Goal: Information Seeking & Learning: Learn about a topic

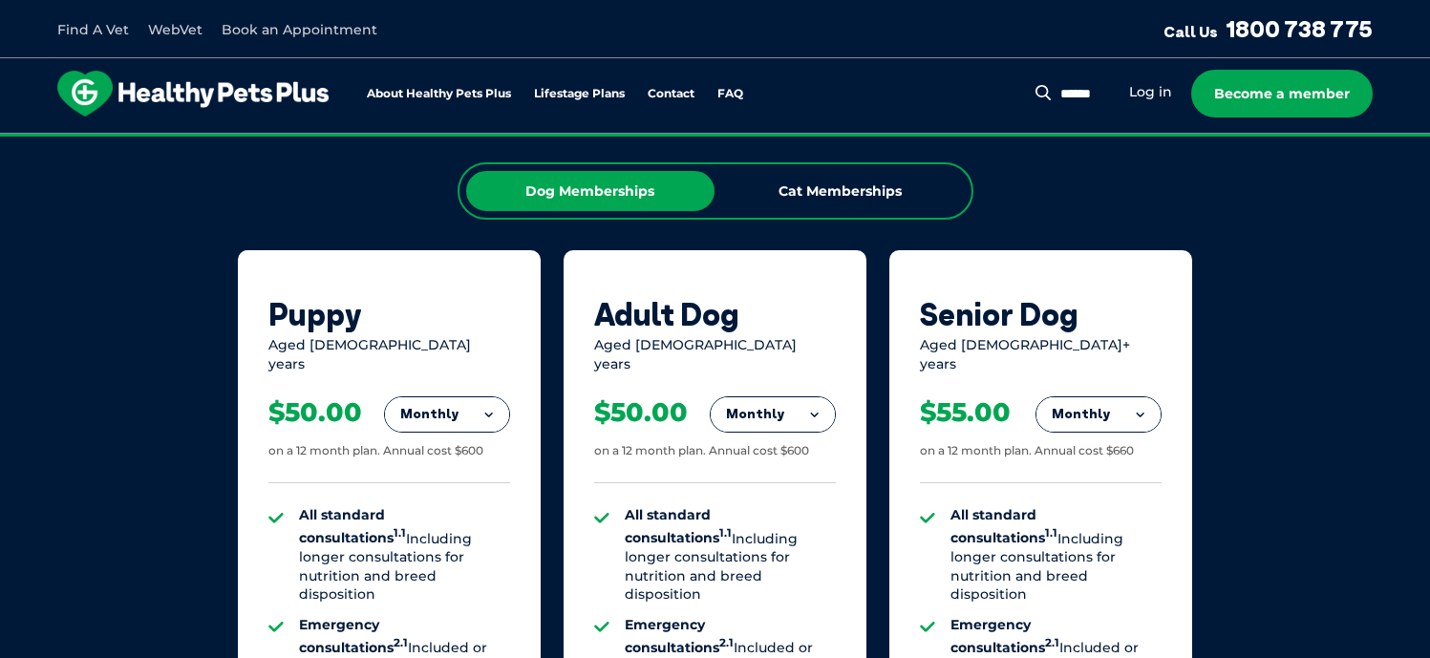
scroll to position [1051, 0]
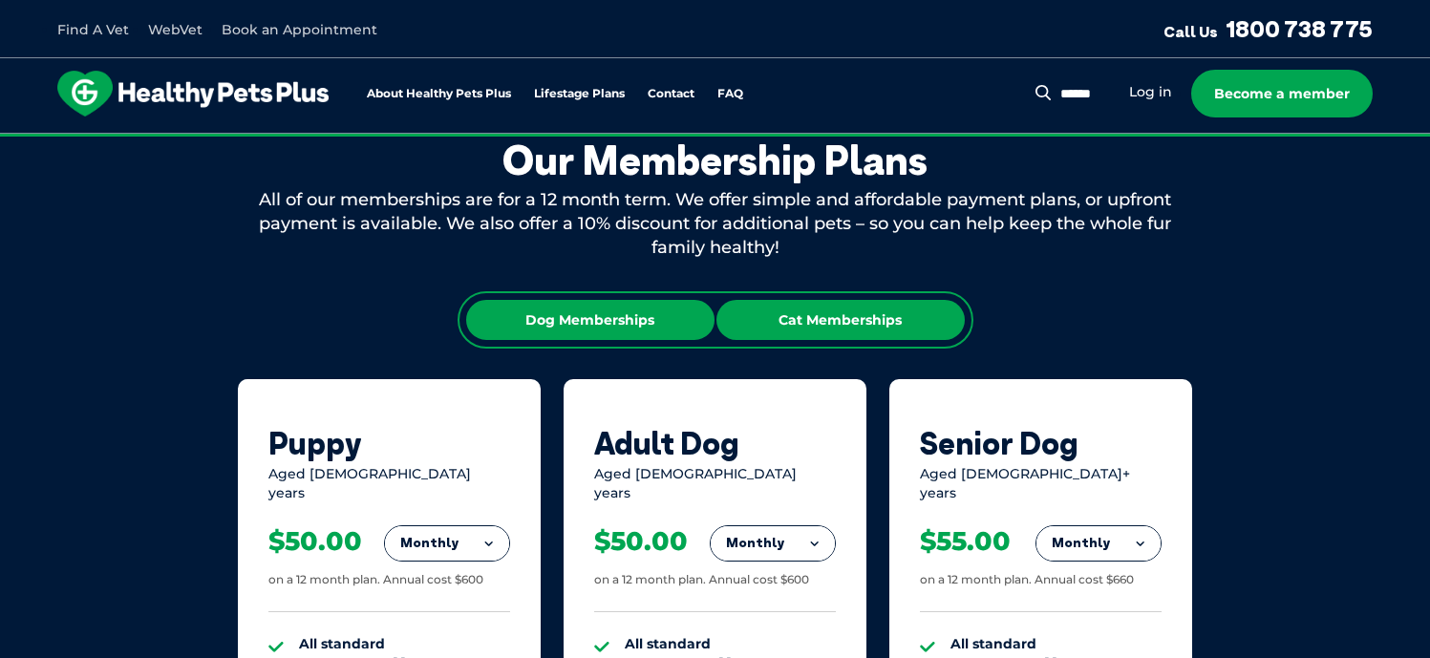
click at [850, 316] on div "Cat Memberships" at bounding box center [841, 320] width 248 height 40
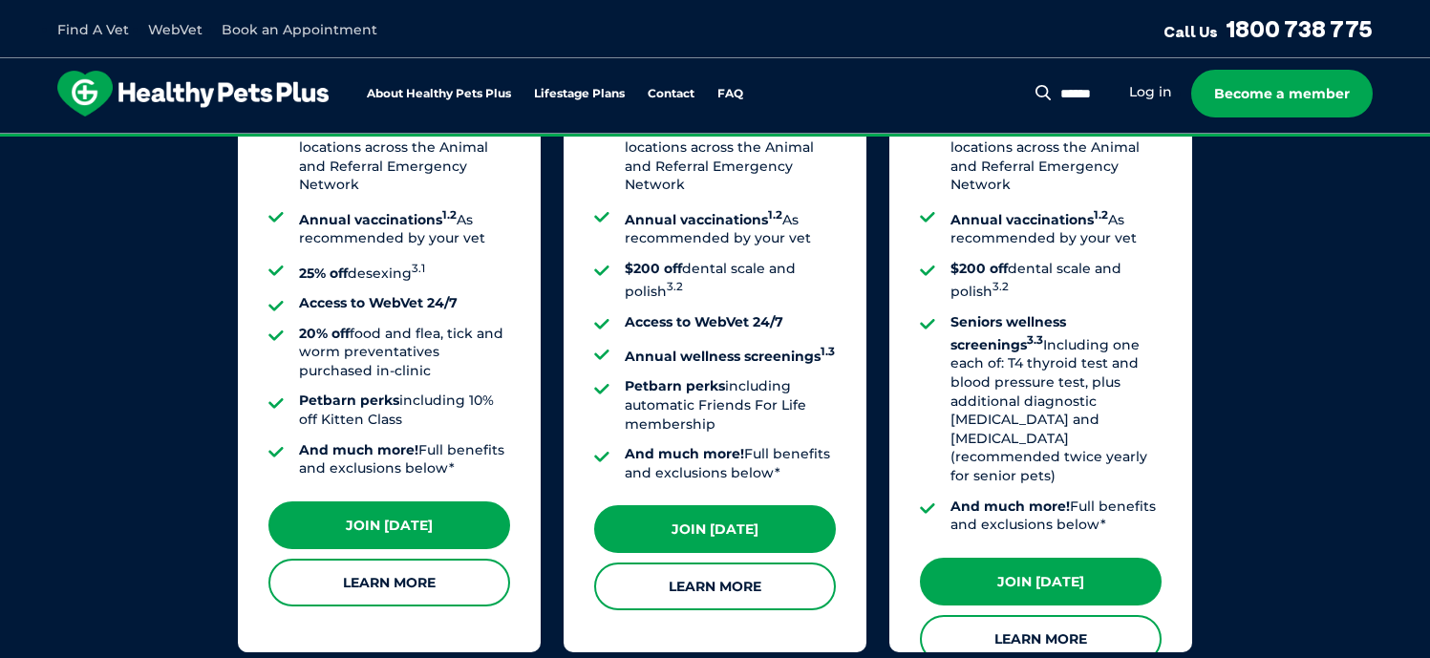
scroll to position [1720, 0]
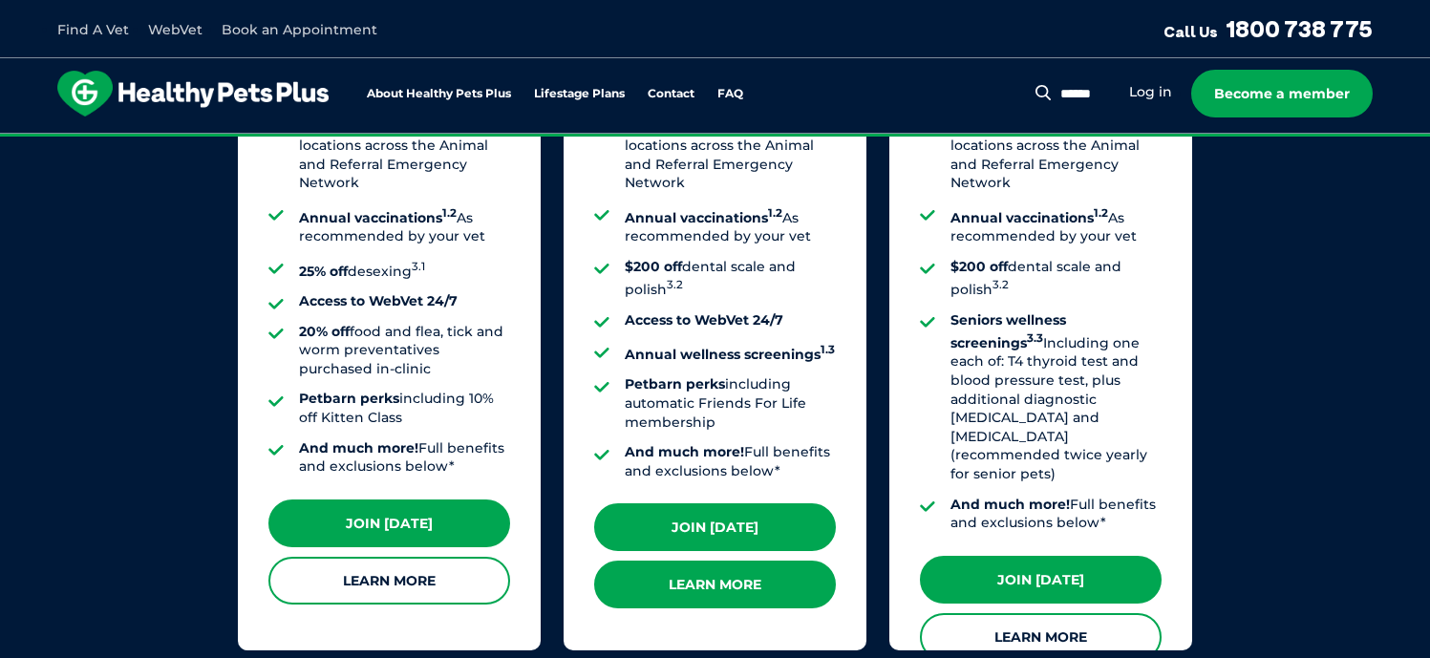
click at [710, 564] on link "Learn More" at bounding box center [715, 585] width 242 height 48
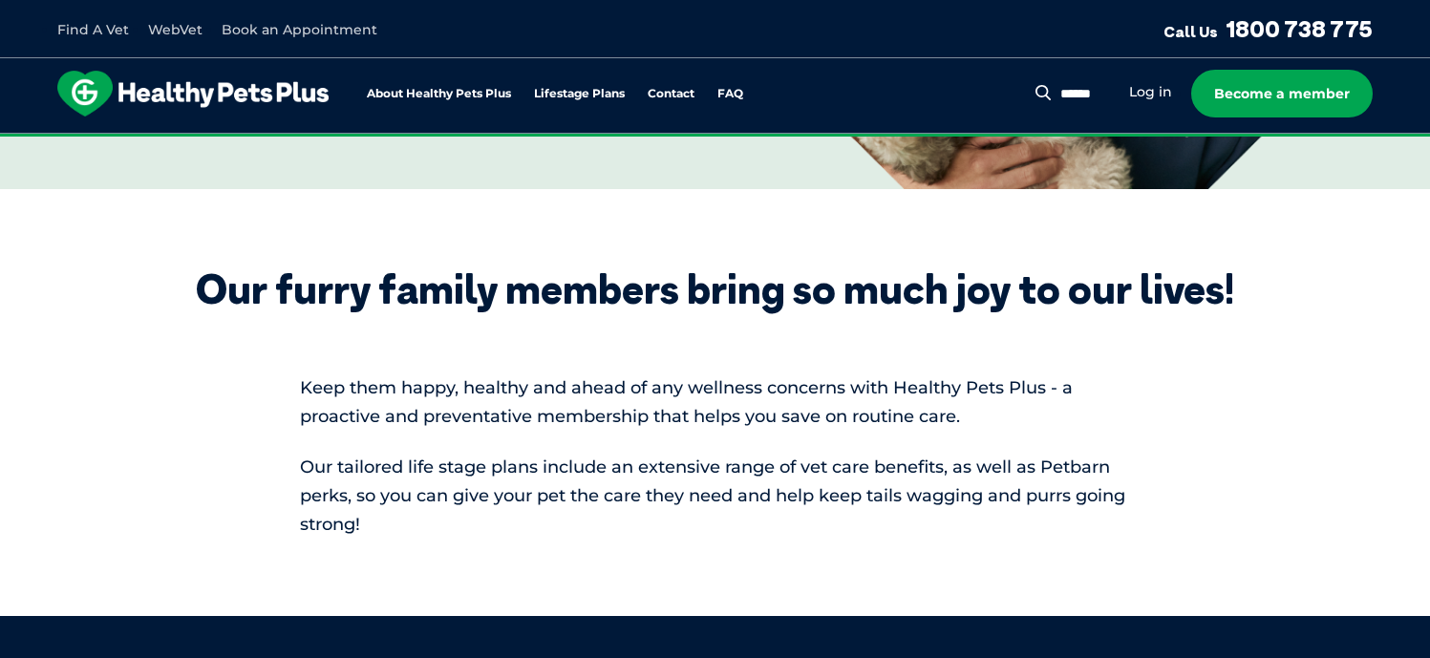
scroll to position [191, 0]
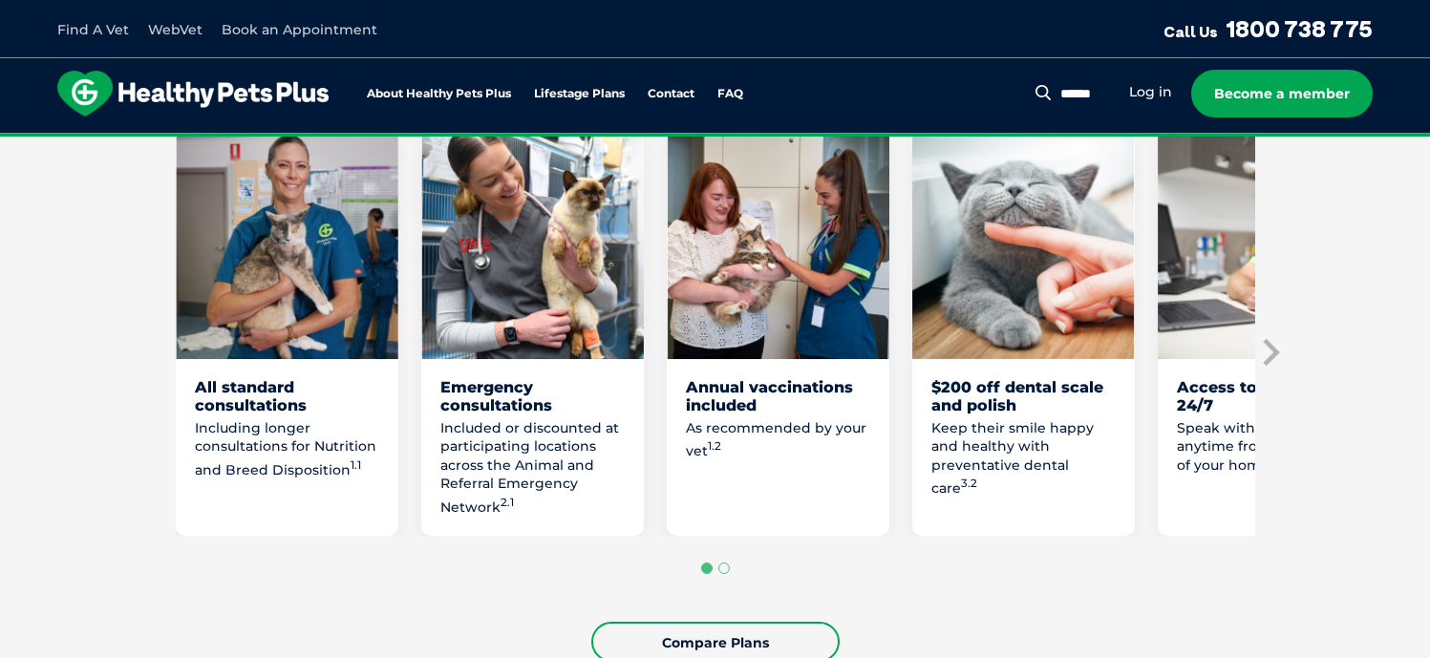
scroll to position [1051, 0]
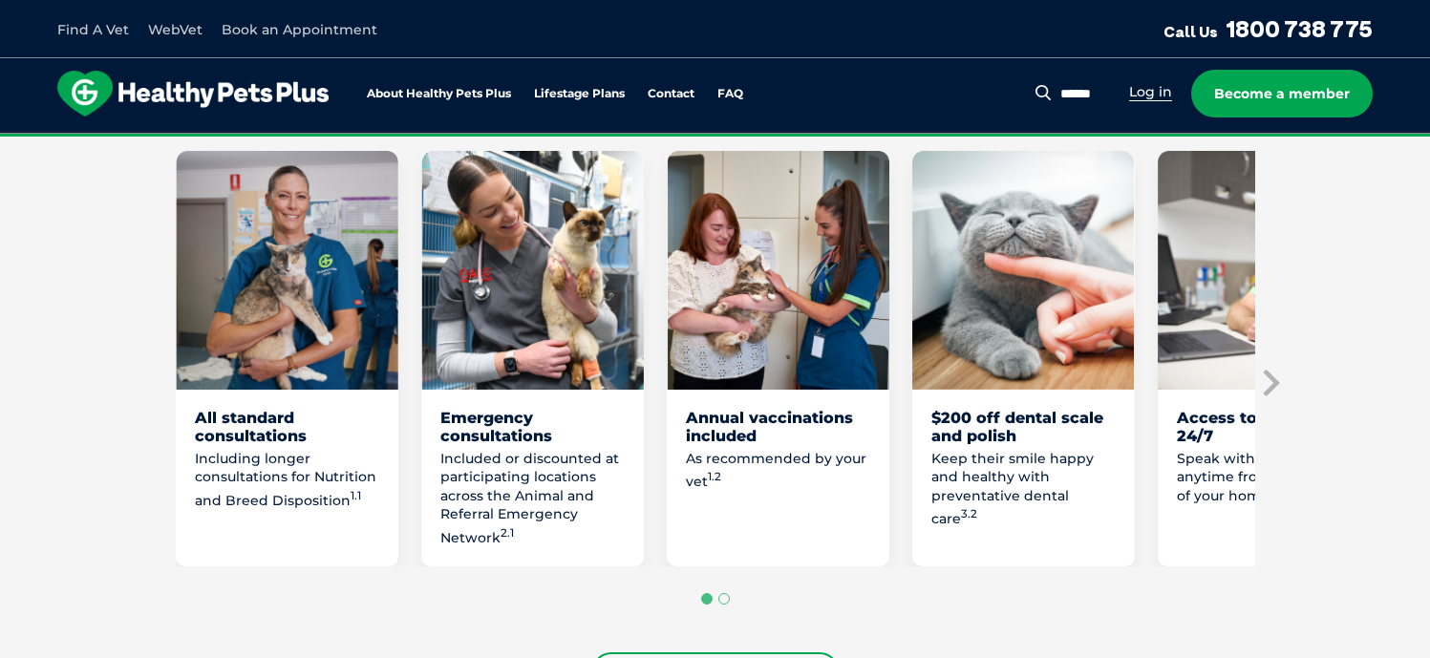
click at [1157, 96] on link "Log in" at bounding box center [1150, 92] width 43 height 18
click at [1274, 385] on icon "Next slide" at bounding box center [1271, 382] width 16 height 27
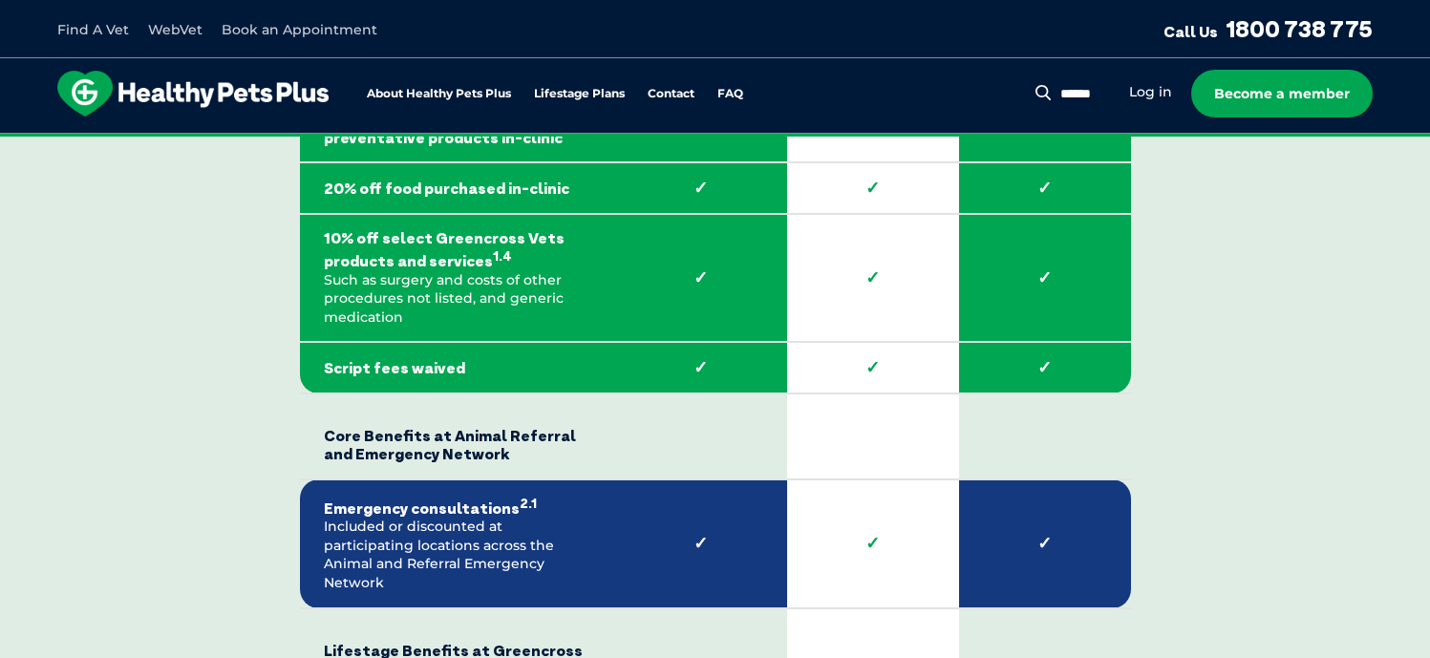
scroll to position [3249, 0]
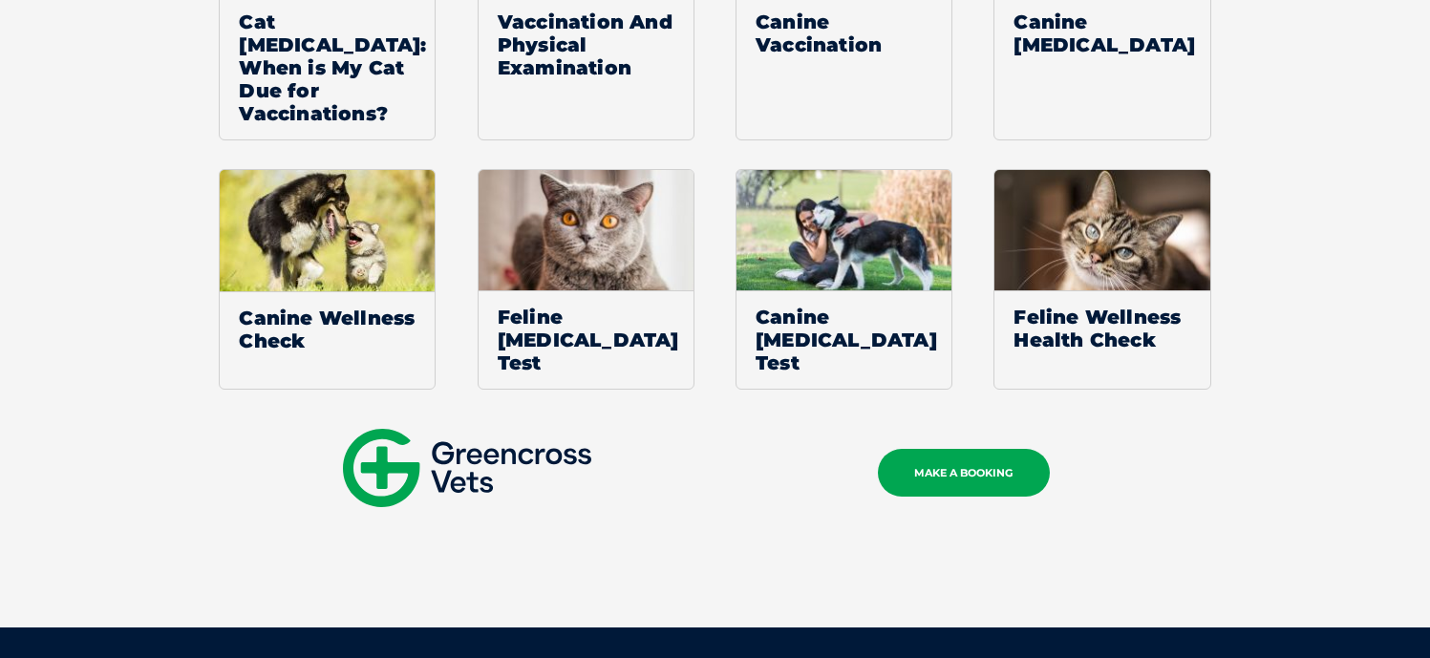
scroll to position [3304, 0]
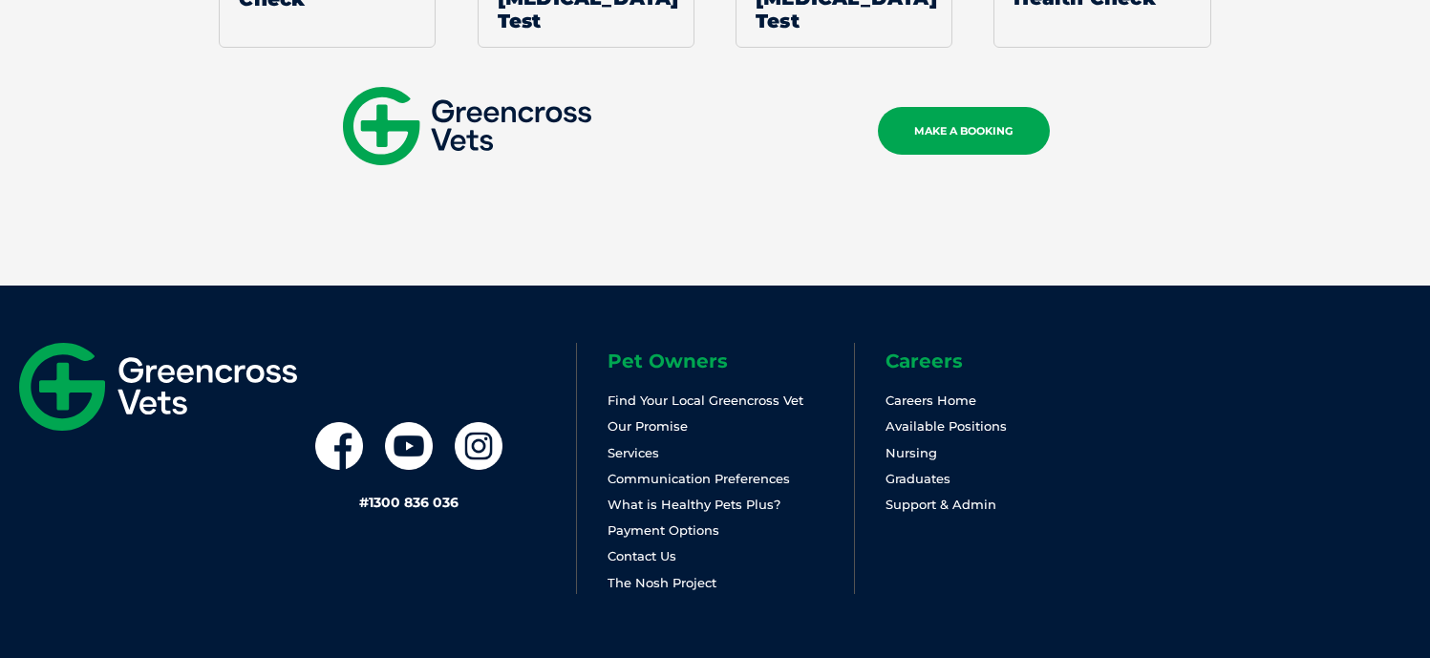
drag, startPoint x: 643, startPoint y: 401, endPoint x: 652, endPoint y: 406, distance: 9.8
click at [643, 445] on link "Services" at bounding box center [634, 452] width 52 height 15
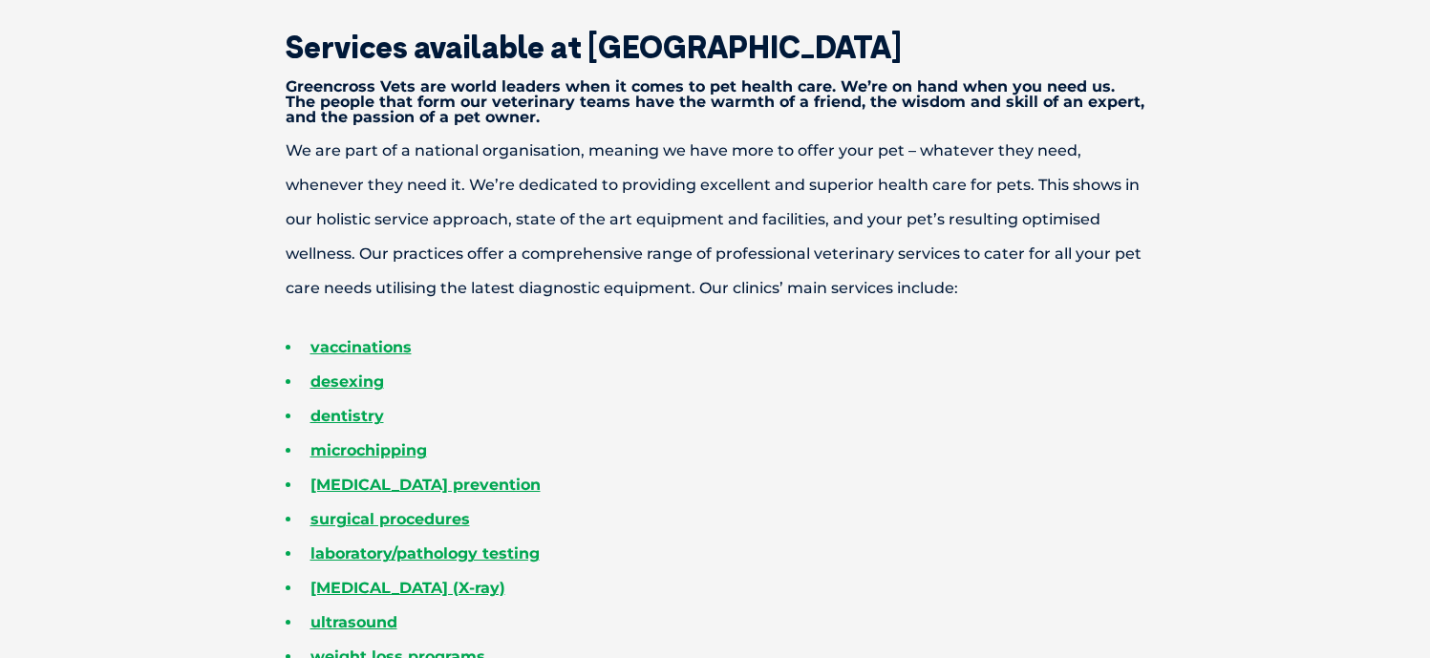
scroll to position [669, 0]
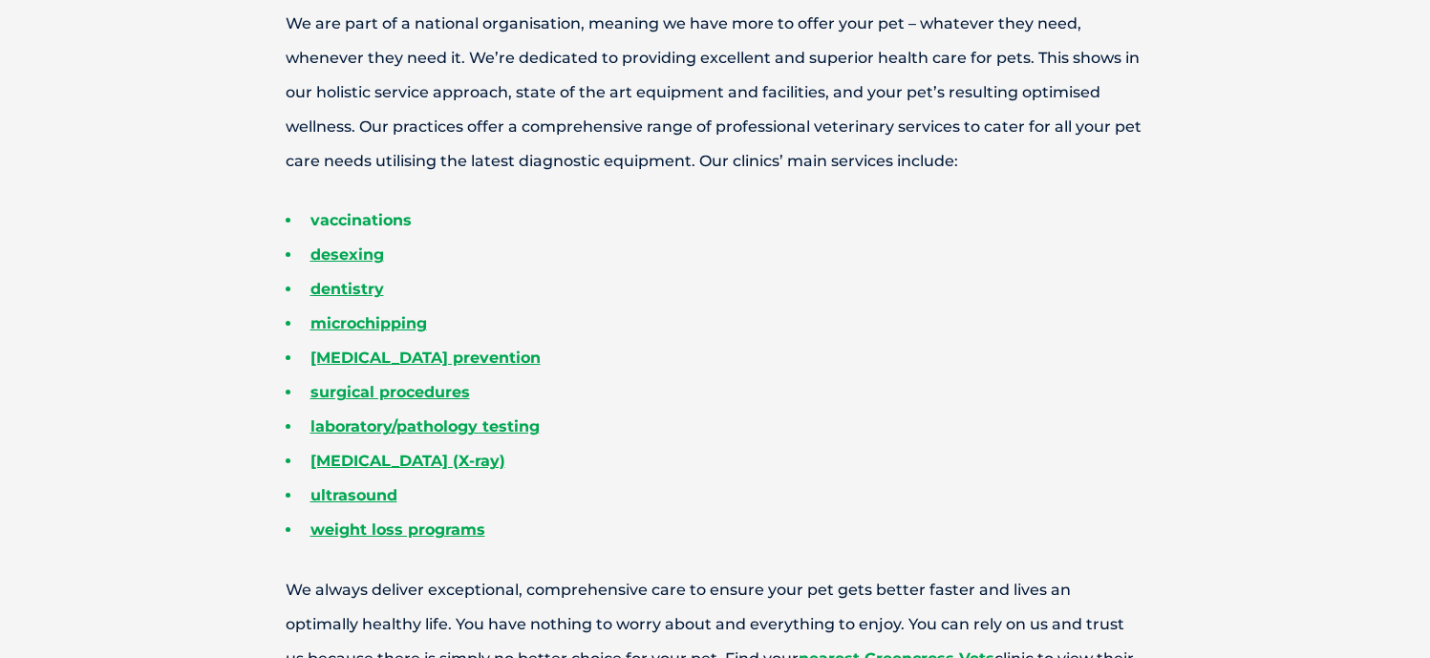
click at [390, 227] on link "vaccinations" at bounding box center [361, 220] width 101 height 18
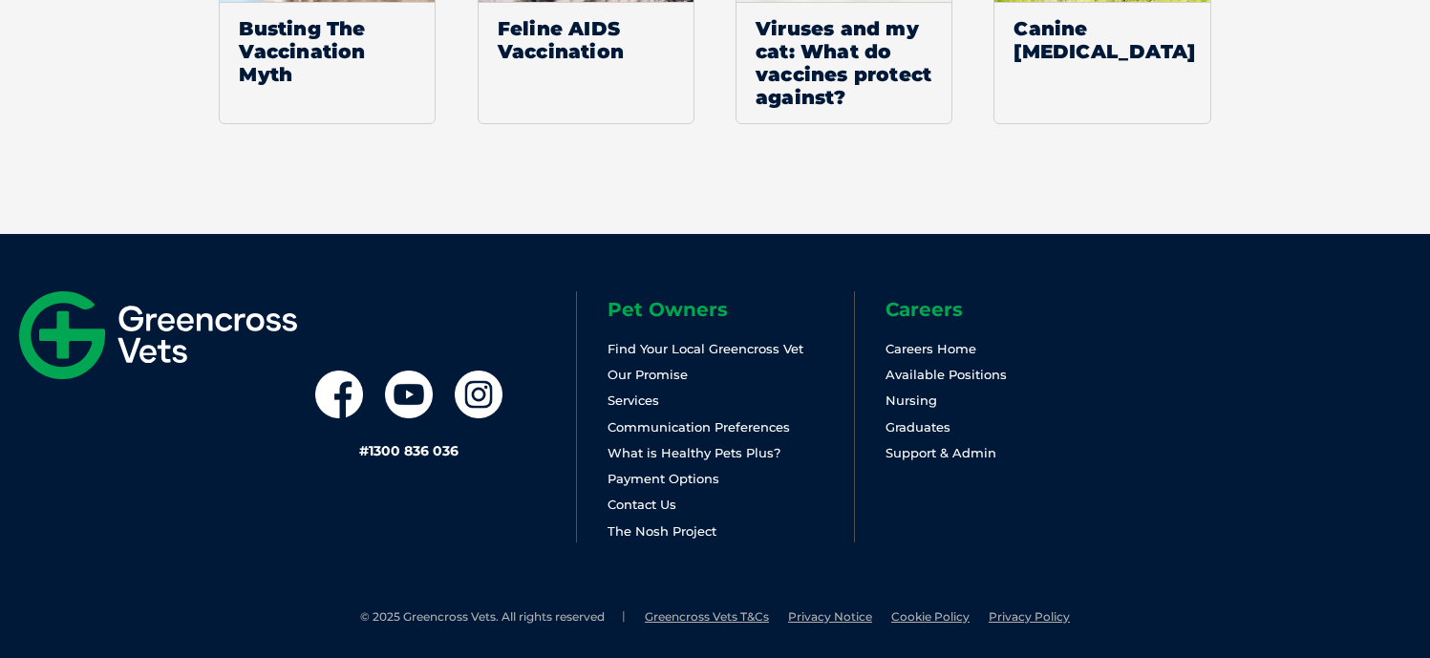
scroll to position [2987, 0]
